Goal: Transaction & Acquisition: Subscribe to service/newsletter

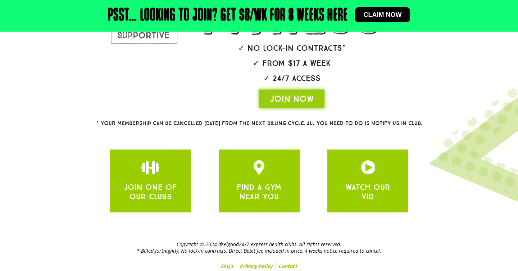
scroll to position [173, 0]
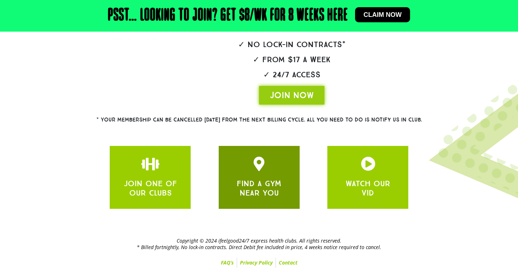
click at [255, 183] on link "FIND A GYM NEAR YOU" at bounding box center [259, 188] width 45 height 19
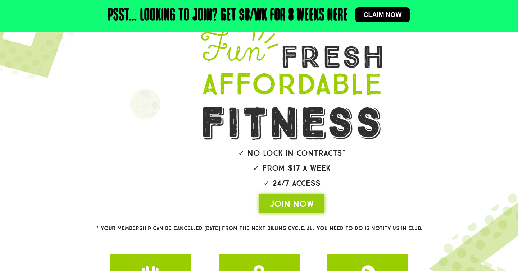
scroll to position [65, 0]
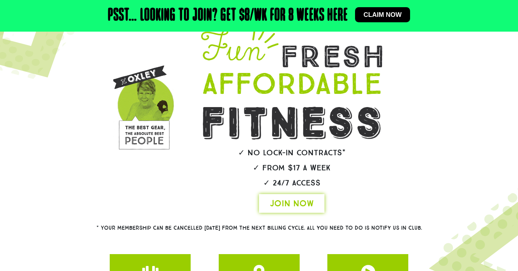
click at [285, 206] on span "JOIN NOW" at bounding box center [292, 204] width 44 height 12
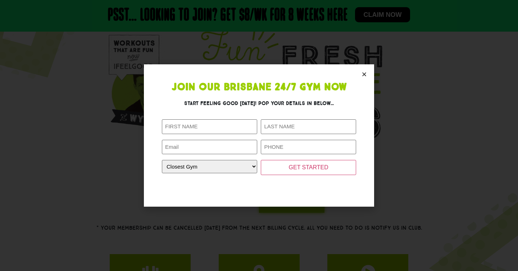
click at [364, 74] on icon "Close" at bounding box center [364, 74] width 5 height 5
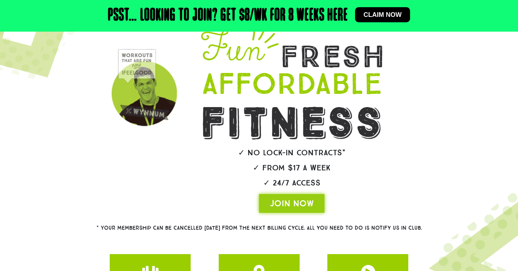
click at [389, 17] on span "Claim now" at bounding box center [383, 15] width 38 height 6
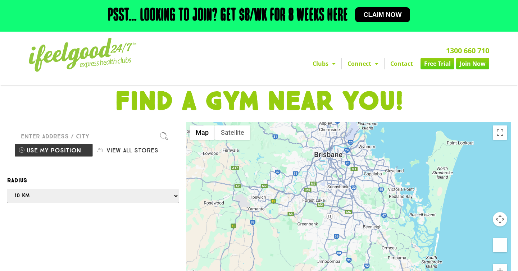
drag, startPoint x: 359, startPoint y: 226, endPoint x: 337, endPoint y: 168, distance: 61.9
click at [337, 168] on div at bounding box center [348, 212] width 325 height 180
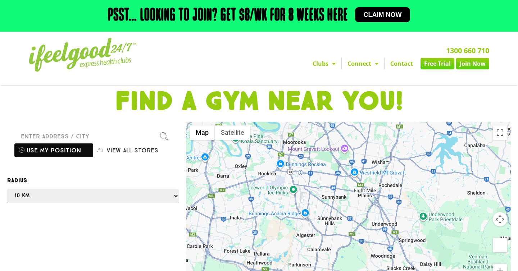
click at [33, 152] on button "Use my position" at bounding box center [53, 151] width 79 height 14
click at [333, 64] on div at bounding box center [259, 135] width 518 height 271
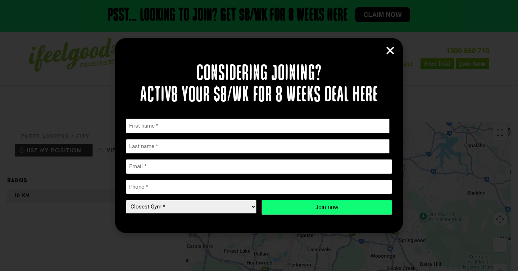
click at [386, 53] on icon "Close" at bounding box center [390, 50] width 11 height 11
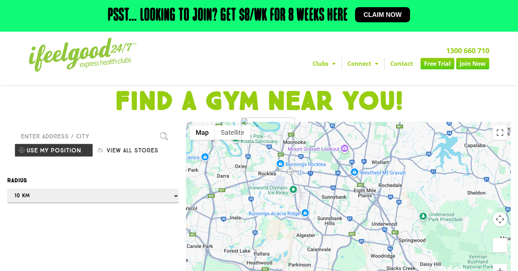
click at [127, 150] on div at bounding box center [259, 135] width 518 height 271
click at [92, 244] on div at bounding box center [259, 135] width 518 height 271
click at [107, 154] on div at bounding box center [259, 135] width 518 height 271
click at [89, 136] on div at bounding box center [259, 135] width 518 height 271
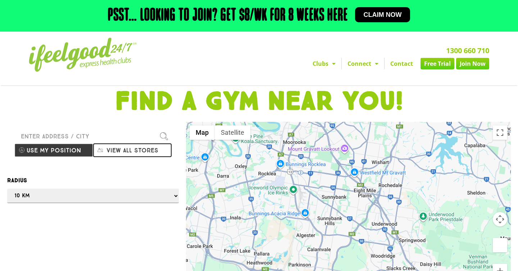
click at [119, 148] on button "View all stores" at bounding box center [132, 151] width 79 height 14
select select "selectall"
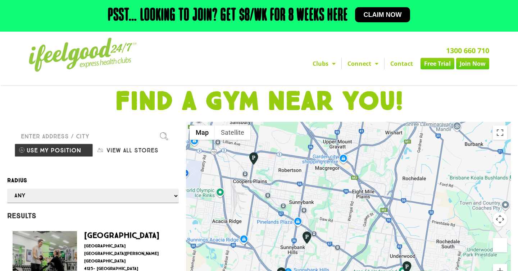
click at [255, 159] on img "Coopers Plains" at bounding box center [253, 159] width 12 height 14
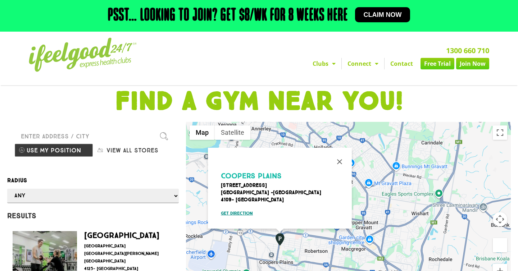
click at [232, 210] on link "Get direction" at bounding box center [283, 213] width 124 height 6
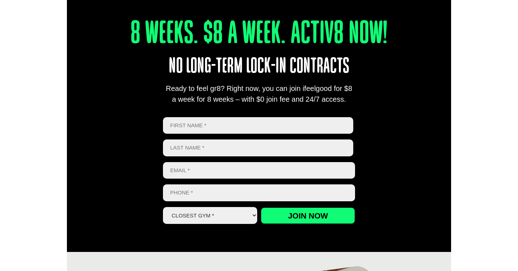
scroll to position [267, 0]
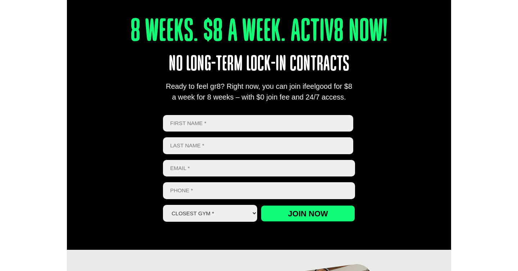
click at [195, 124] on input "First" at bounding box center [258, 123] width 190 height 17
type input "Sohamkumar"
type input "Patel"
type input "Sohamkumar"
click at [186, 172] on input "Email *" at bounding box center [259, 168] width 192 height 17
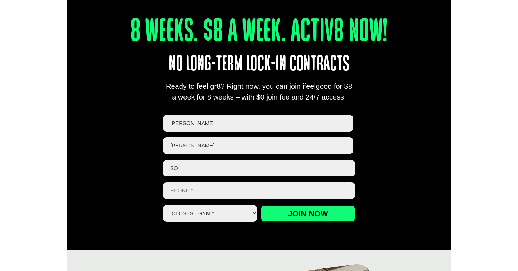
type input "s"
type input "soham1341@gmail.com"
click at [179, 192] on input "Phone *" at bounding box center [259, 190] width 192 height 17
type input "0491913606"
click at [222, 210] on select "Closest Gym * Alexandra Hills Calamvale Coopers Plains Middle Park Oxley Park R…" at bounding box center [210, 213] width 94 height 17
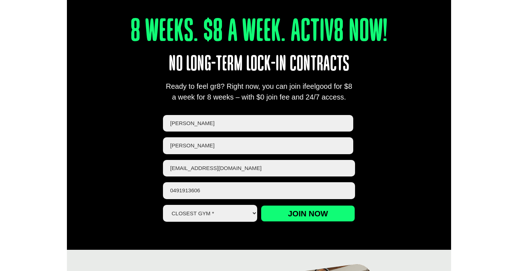
select select "Coopers Plains"
click at [310, 211] on input "Join now" at bounding box center [308, 213] width 94 height 17
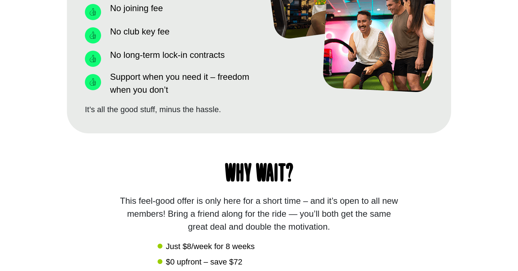
scroll to position [563, 0]
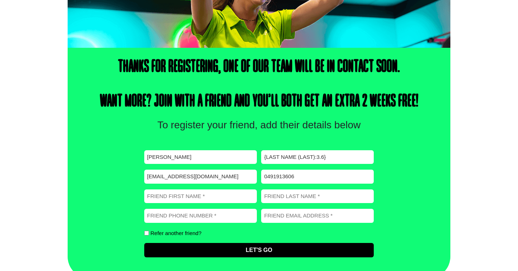
scroll to position [204, 0]
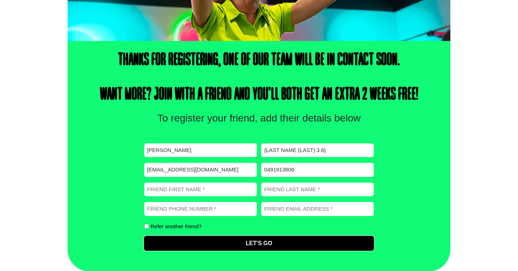
click at [260, 242] on input "Let's Go" at bounding box center [258, 243] width 229 height 14
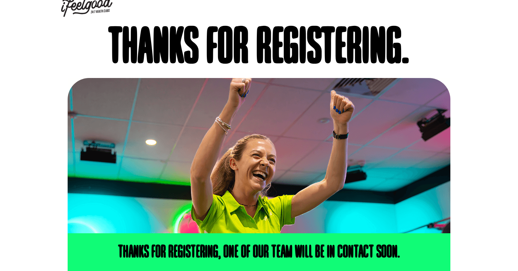
scroll to position [0, 0]
